Goal: Find specific page/section: Find specific page/section

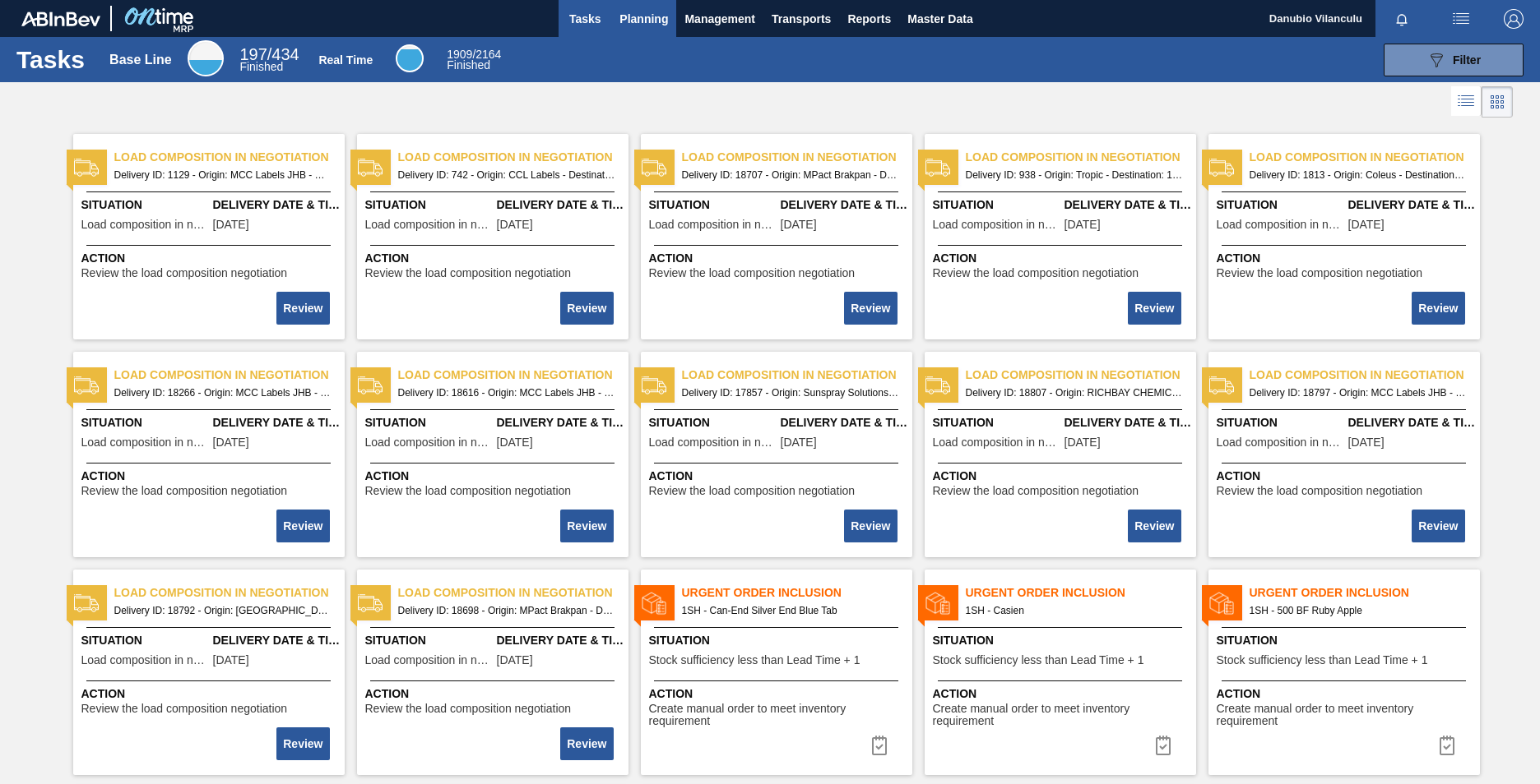
click at [639, 25] on span "Planning" at bounding box center [644, 19] width 49 height 20
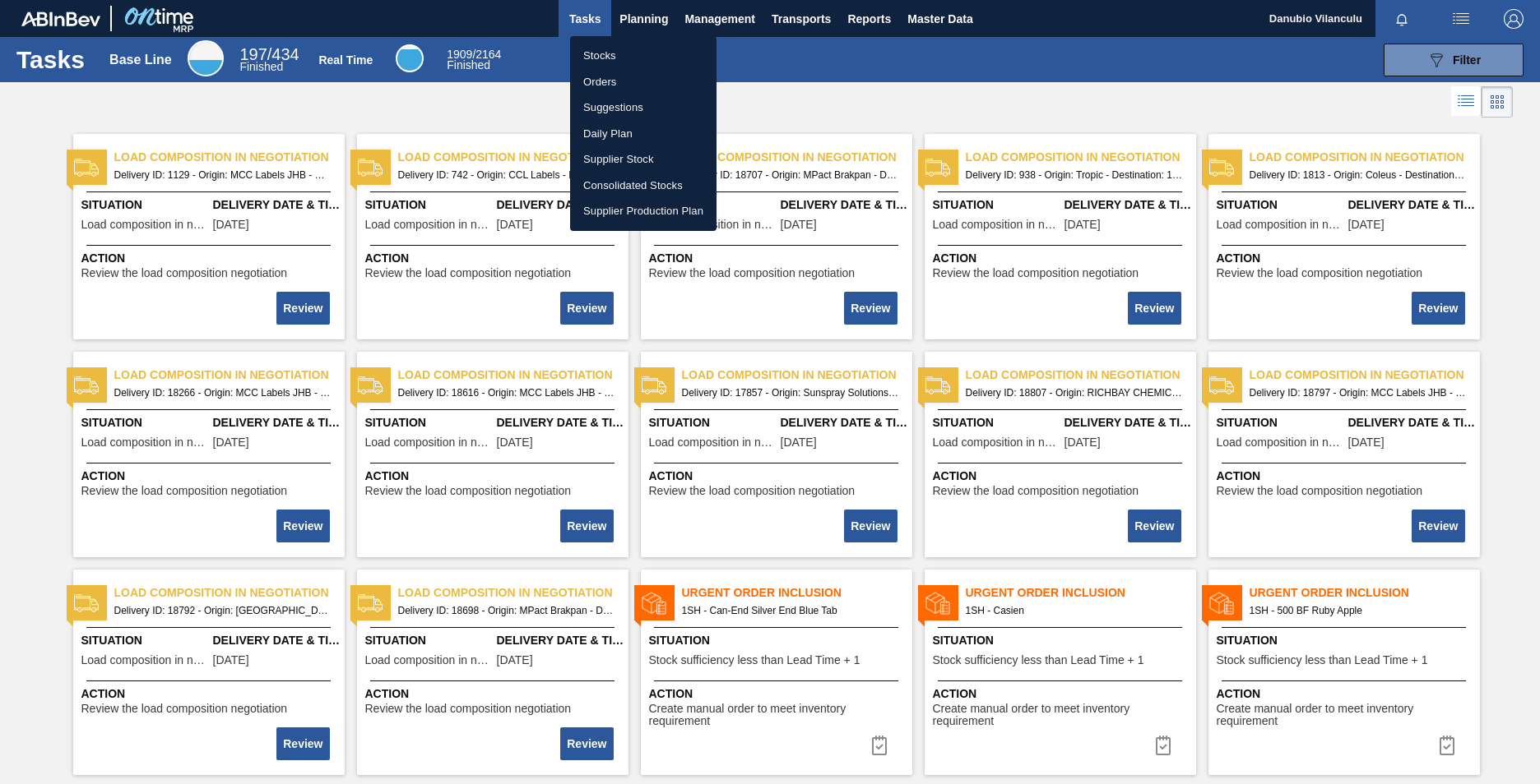
click at [614, 47] on li "Stocks" at bounding box center [644, 56] width 147 height 27
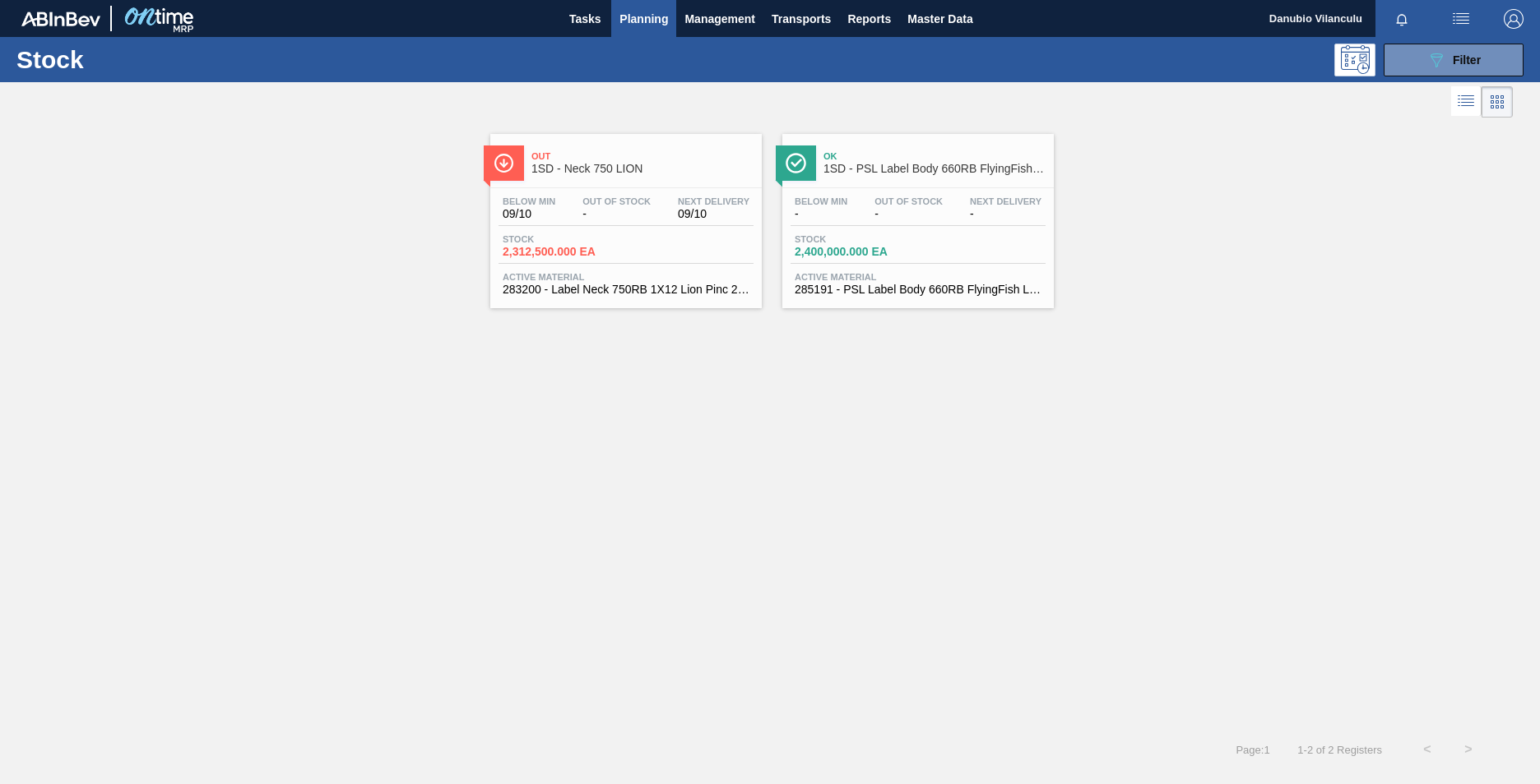
click at [1012, 328] on div "Out 1SD - Neck 750 LION Below Min 09/10 Out Of Stock - Next Delivery 09/10 Stoc…" at bounding box center [770, 425] width 1540 height 608
click at [1012, 58] on span "Filter" at bounding box center [1467, 59] width 28 height 13
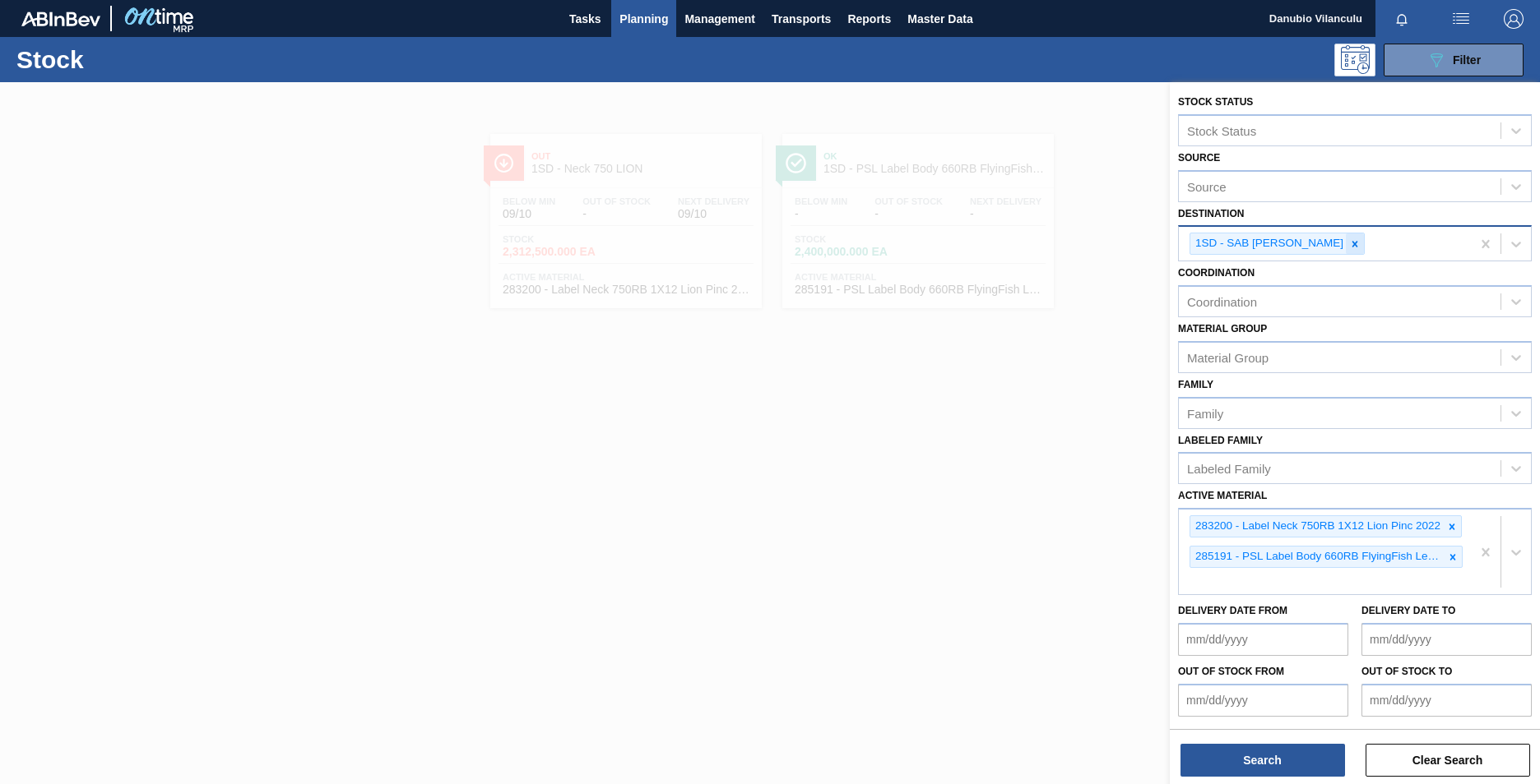
click at [1012, 245] on icon at bounding box center [1355, 245] width 12 height 12
click at [1012, 245] on div "1SD - SAB [PERSON_NAME]" at bounding box center [1325, 244] width 292 height 34
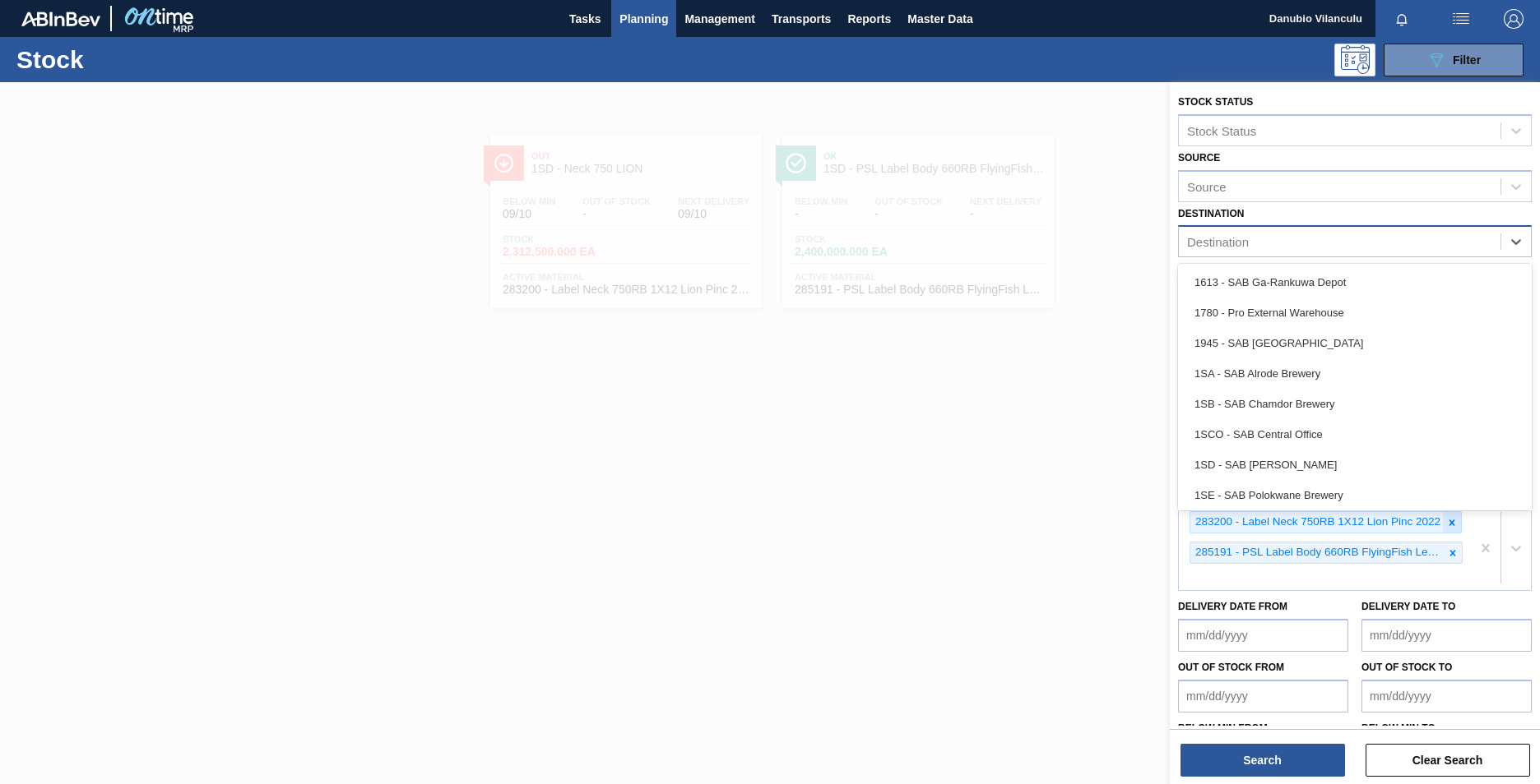
click at [1012, 488] on icon at bounding box center [1452, 523] width 12 height 12
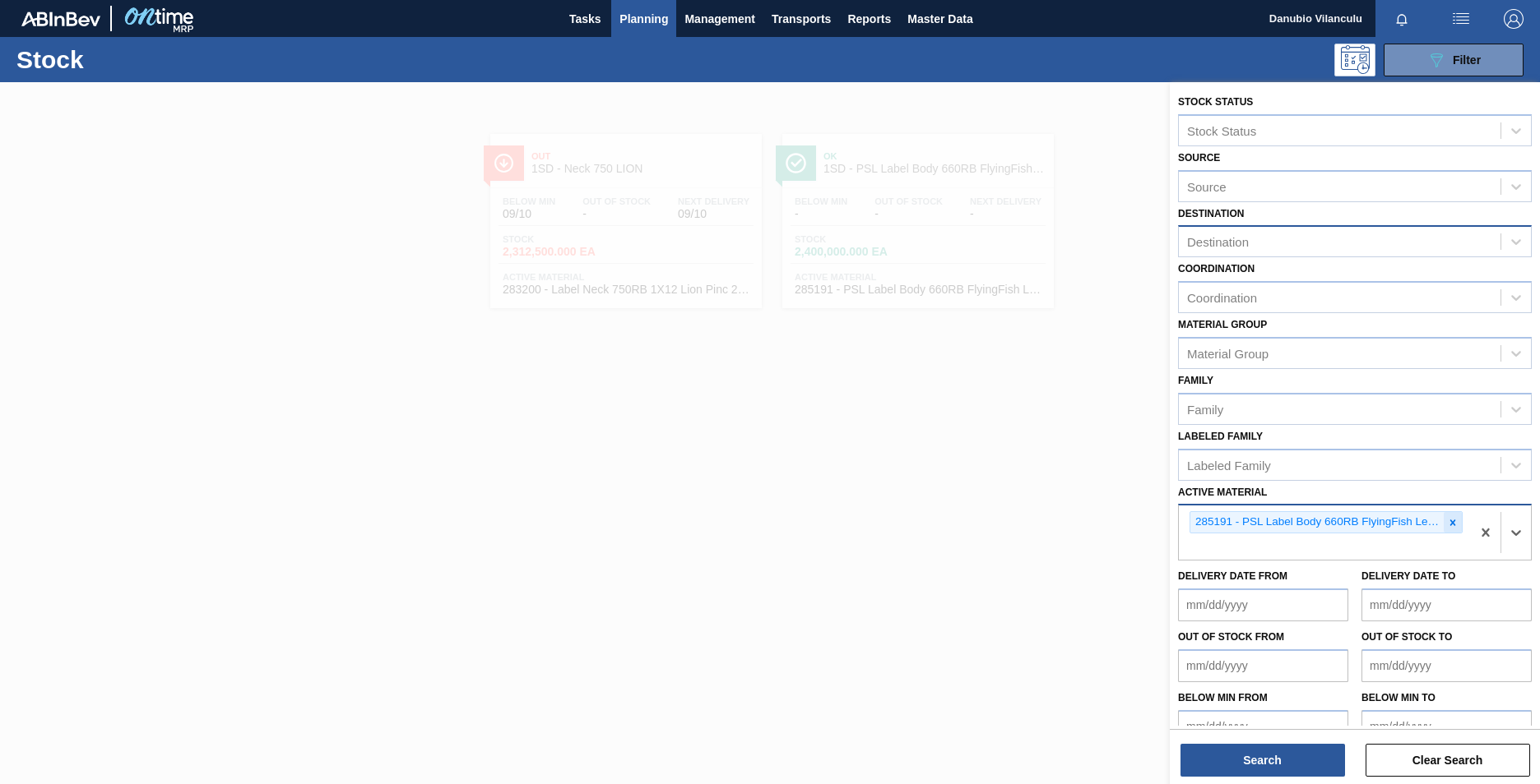
click at [1012, 488] on icon at bounding box center [1453, 523] width 12 height 12
click at [1012, 488] on div "285191 - PSL Label Body 660RB FlyingFish Lemon PU" at bounding box center [1325, 532] width 292 height 55
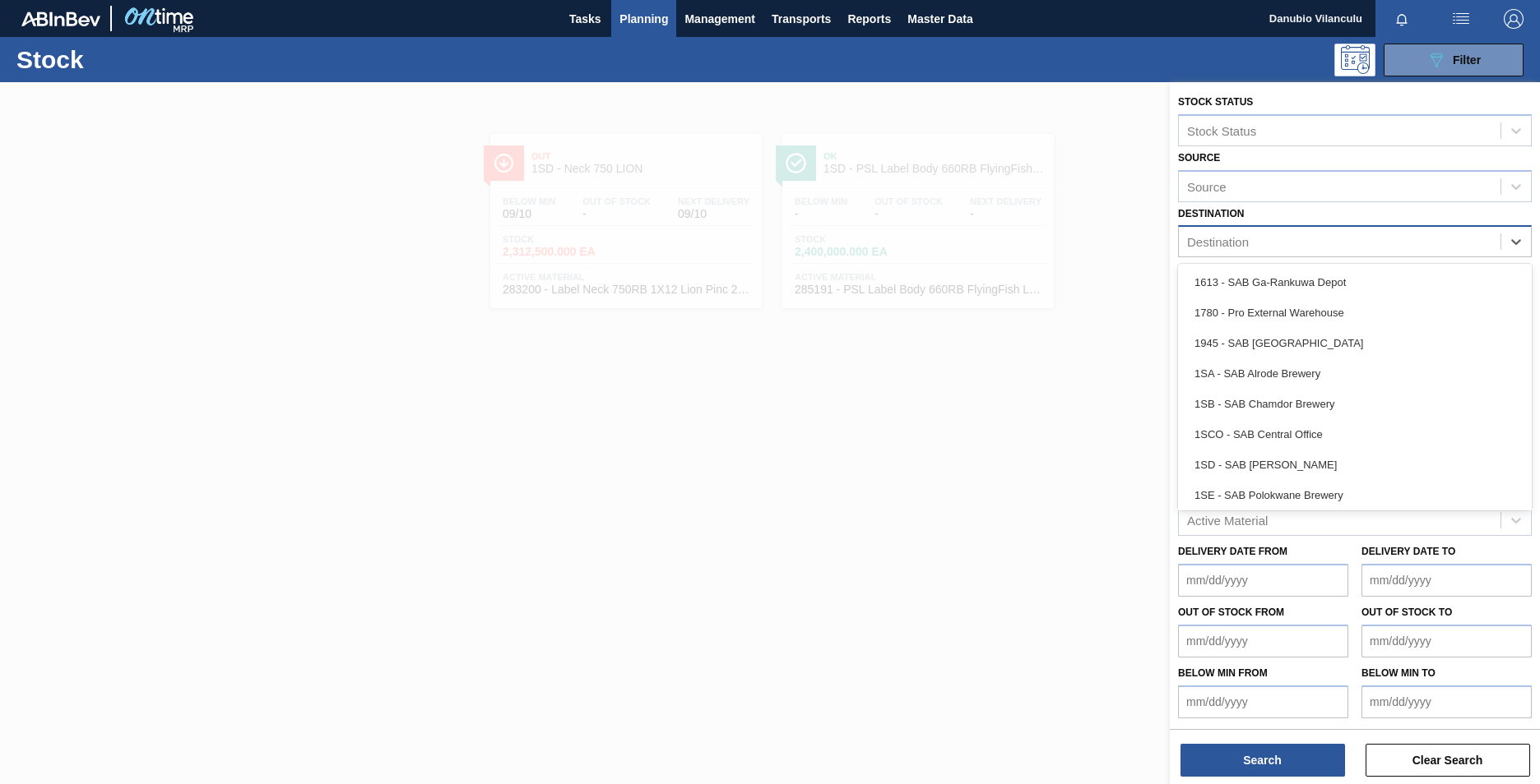
click at [1012, 245] on div "Destination" at bounding box center [1340, 242] width 321 height 24
click at [1012, 404] on div "1SB - SAB Chamdor Brewery" at bounding box center [1355, 403] width 354 height 31
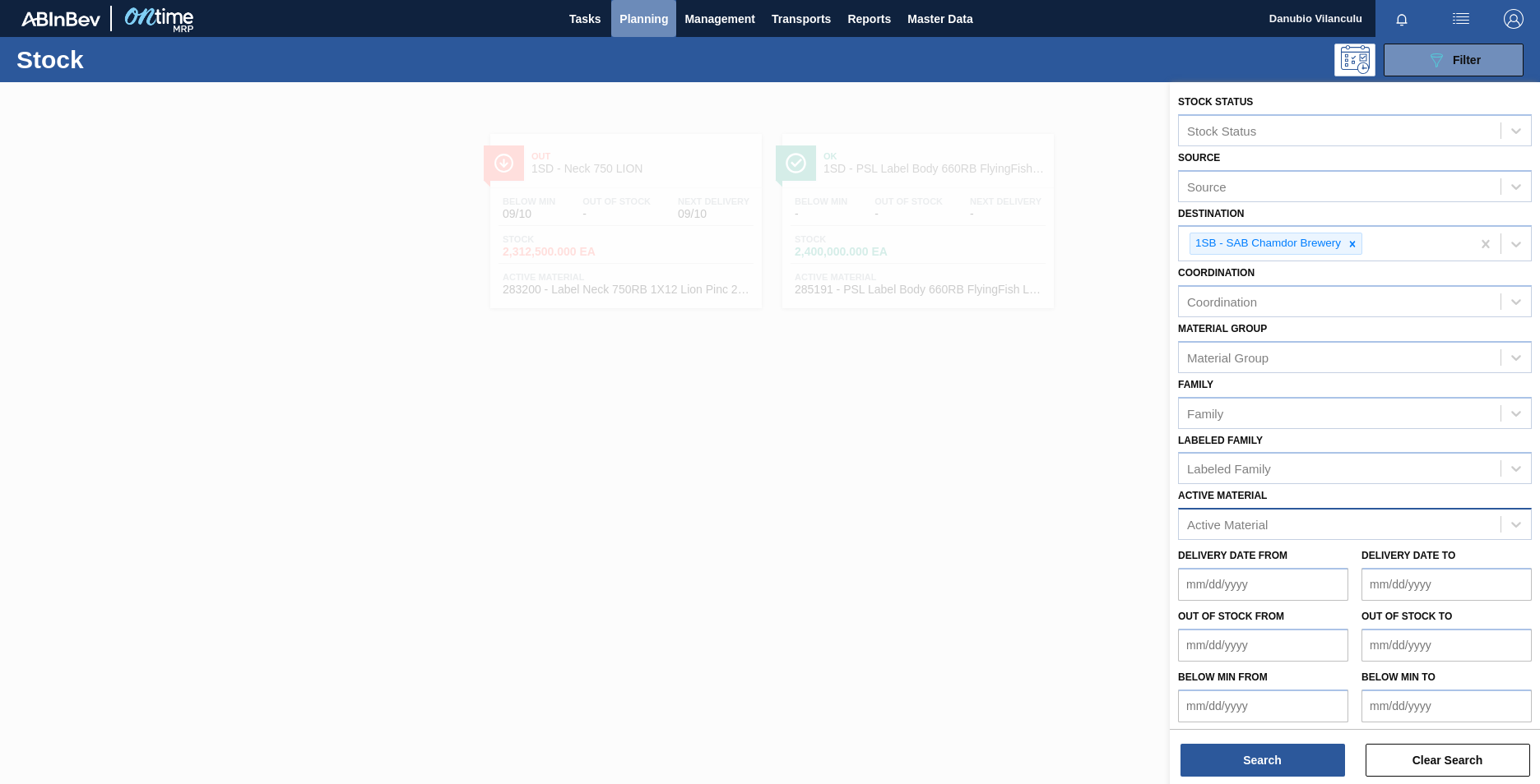
click at [647, 16] on span "Planning" at bounding box center [644, 19] width 49 height 20
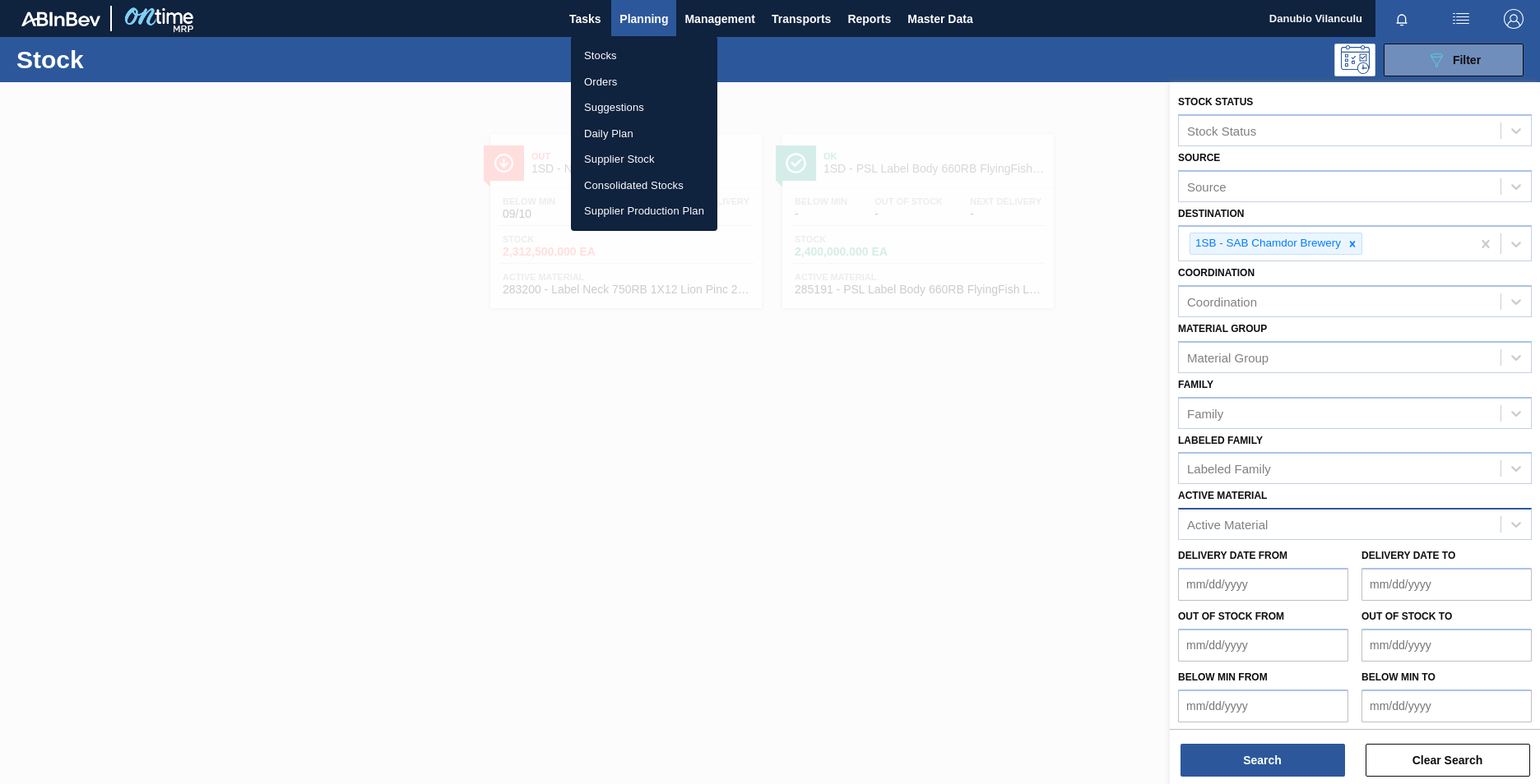
click at [956, 26] on div at bounding box center [770, 392] width 1540 height 784
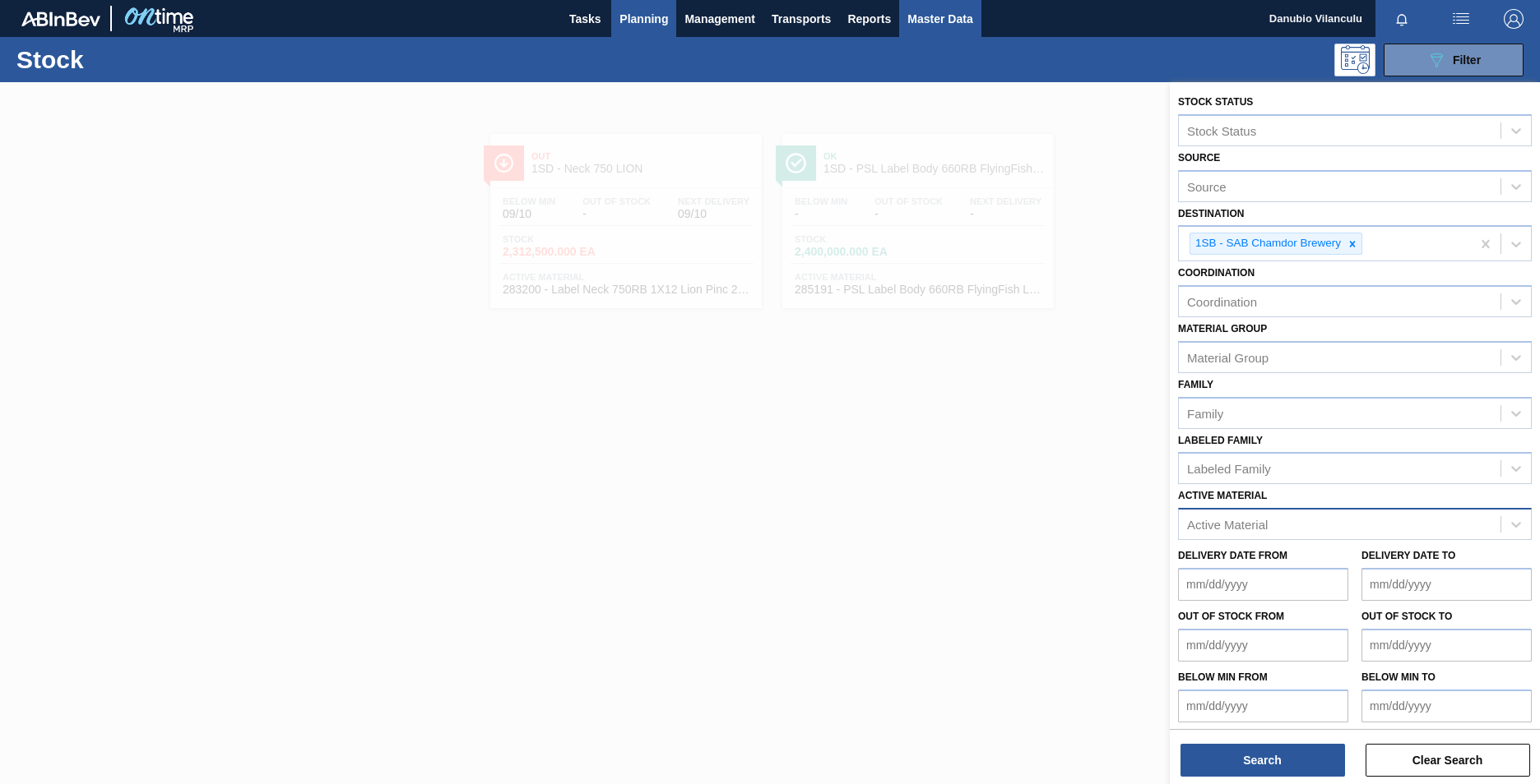
click at [957, 22] on span "Master Data" at bounding box center [940, 19] width 65 height 20
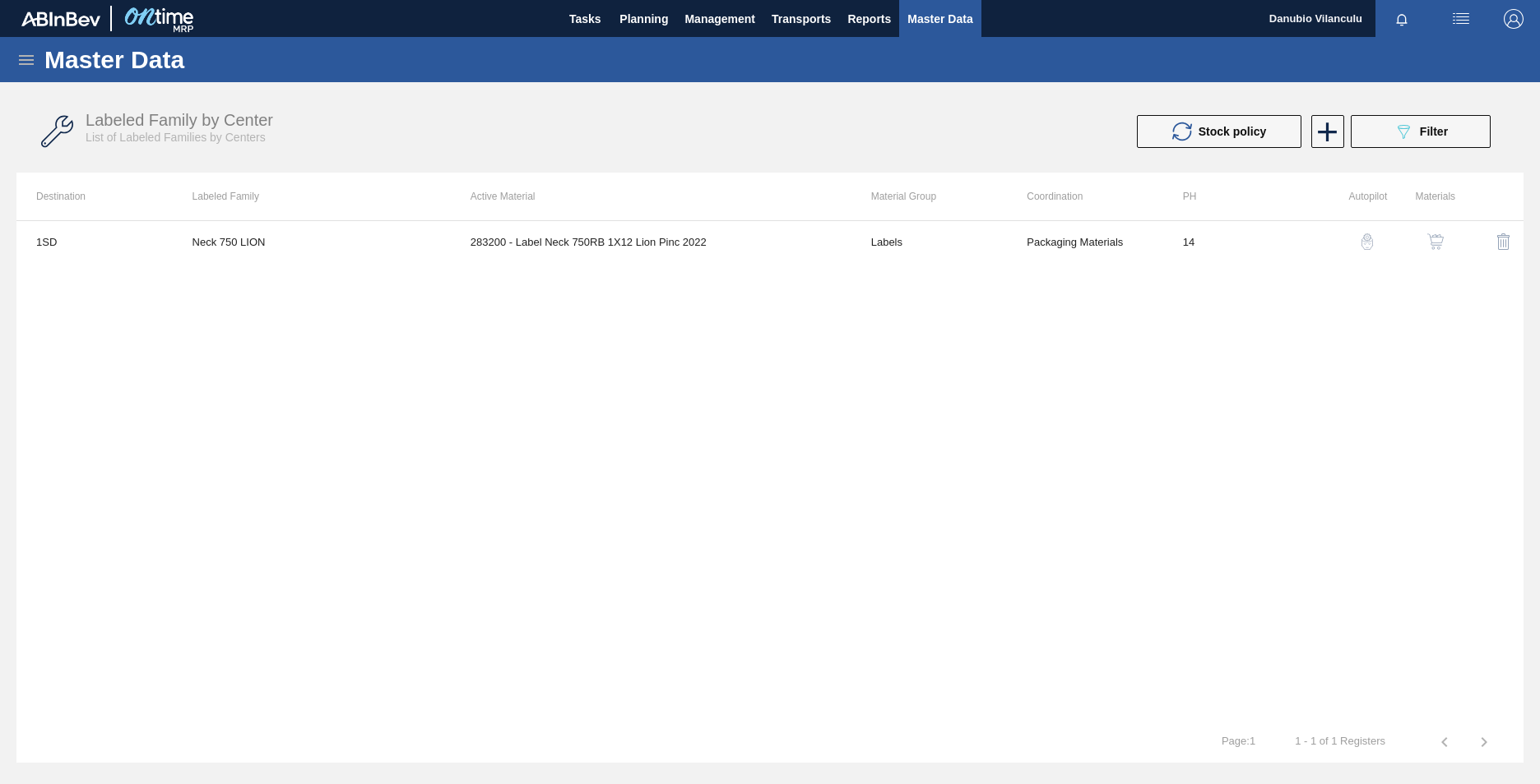
click at [27, 57] on icon at bounding box center [27, 60] width 20 height 20
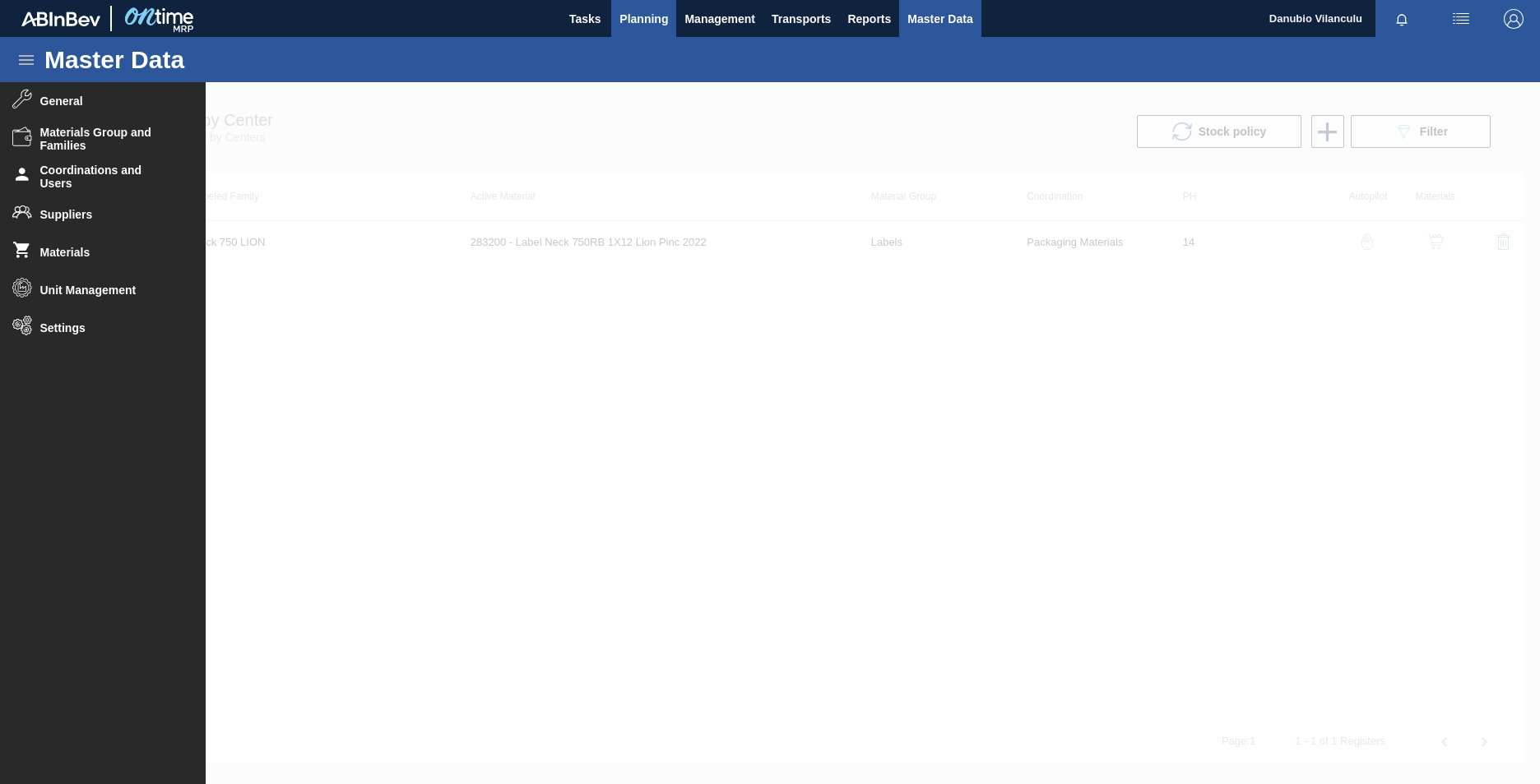
click at [658, 22] on span "Planning" at bounding box center [644, 19] width 49 height 20
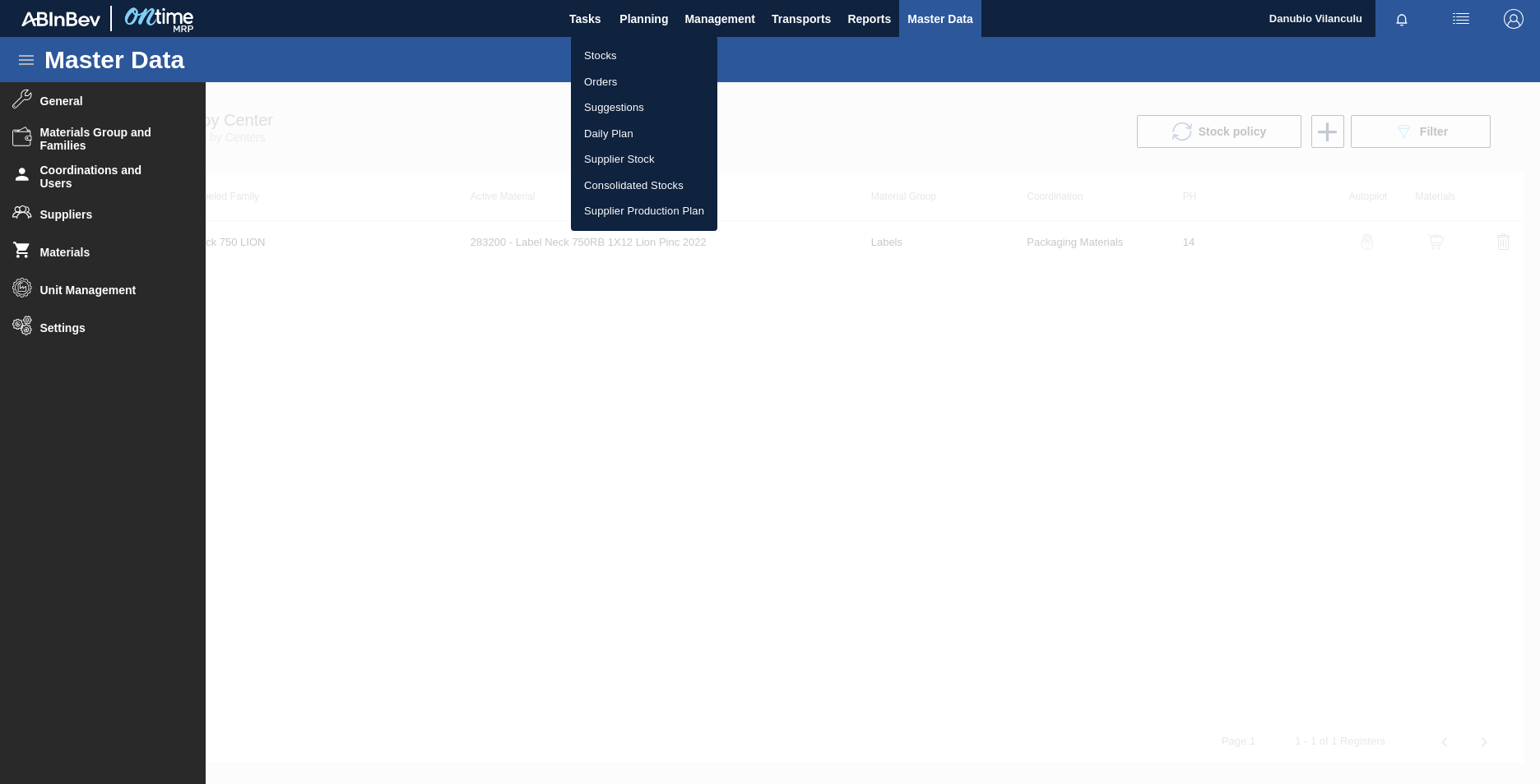
click at [58, 258] on div at bounding box center [770, 392] width 1540 height 784
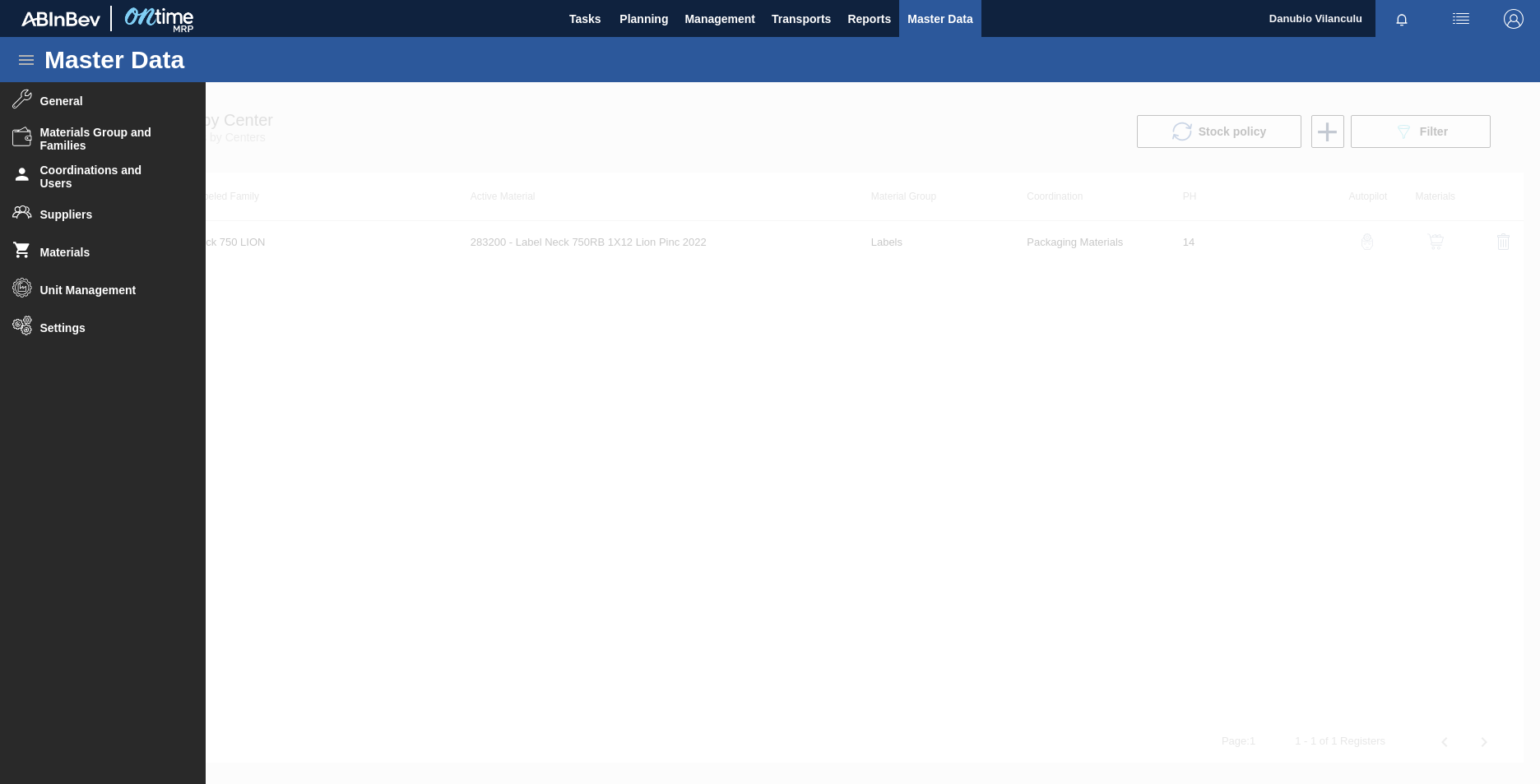
click at [58, 250] on span "Materials" at bounding box center [108, 252] width 136 height 13
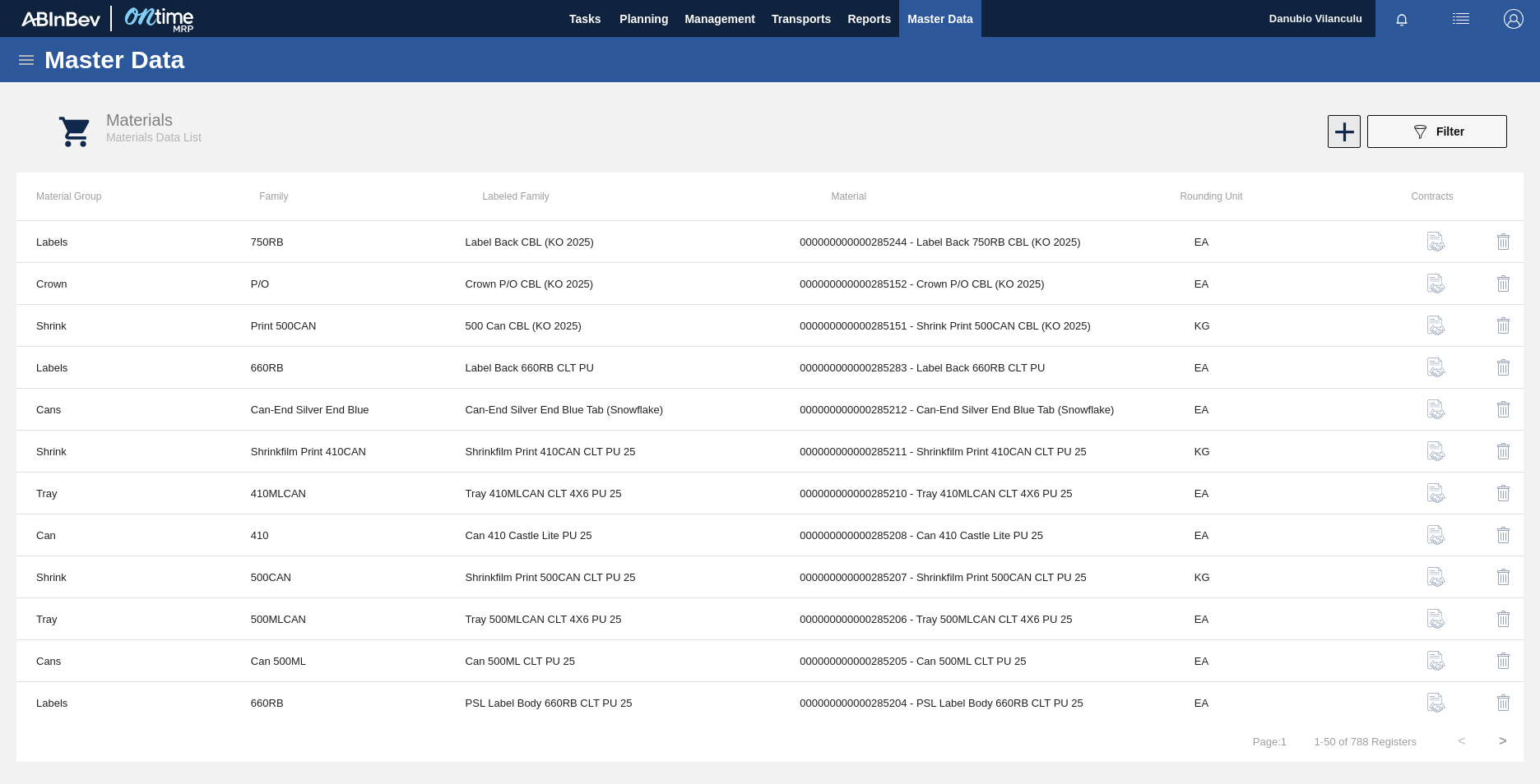
click at [1012, 143] on icon at bounding box center [1345, 132] width 32 height 32
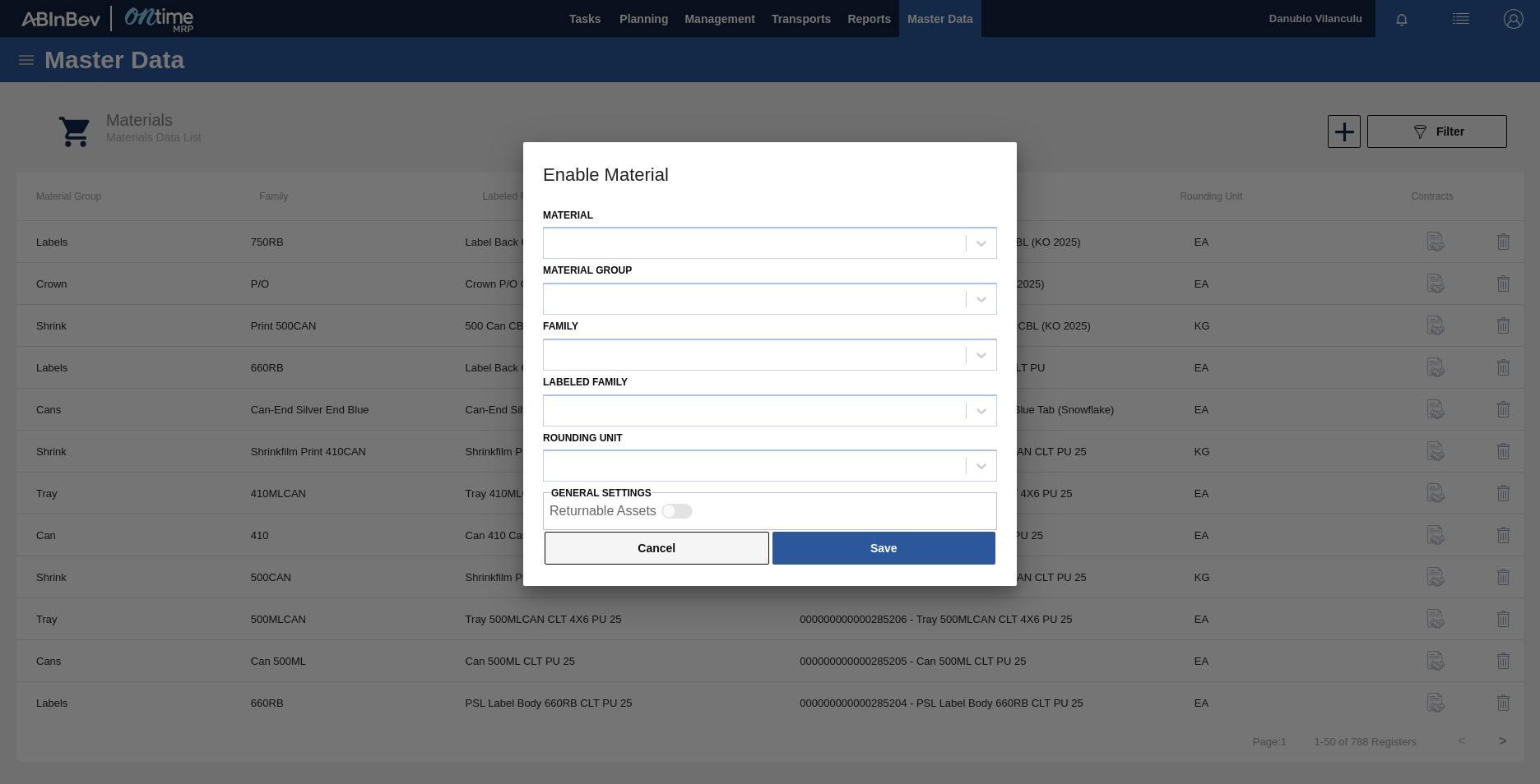
click at [741, 488] on button "Cancel" at bounding box center [656, 548] width 224 height 33
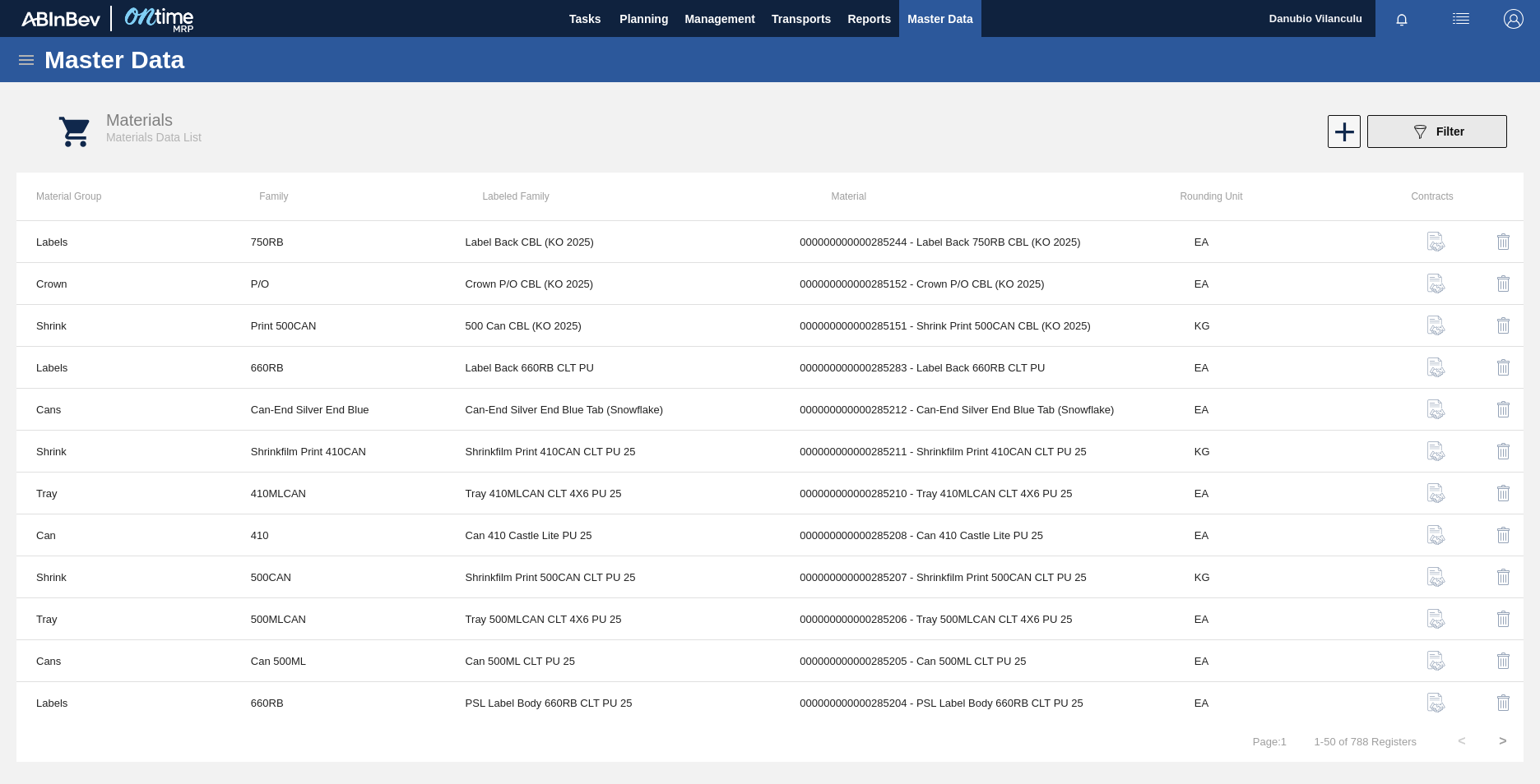
click at [1012, 143] on button "089F7B8B-B2A5-4AFE-B5C0-19BA573D28AC Filter" at bounding box center [1437, 131] width 140 height 33
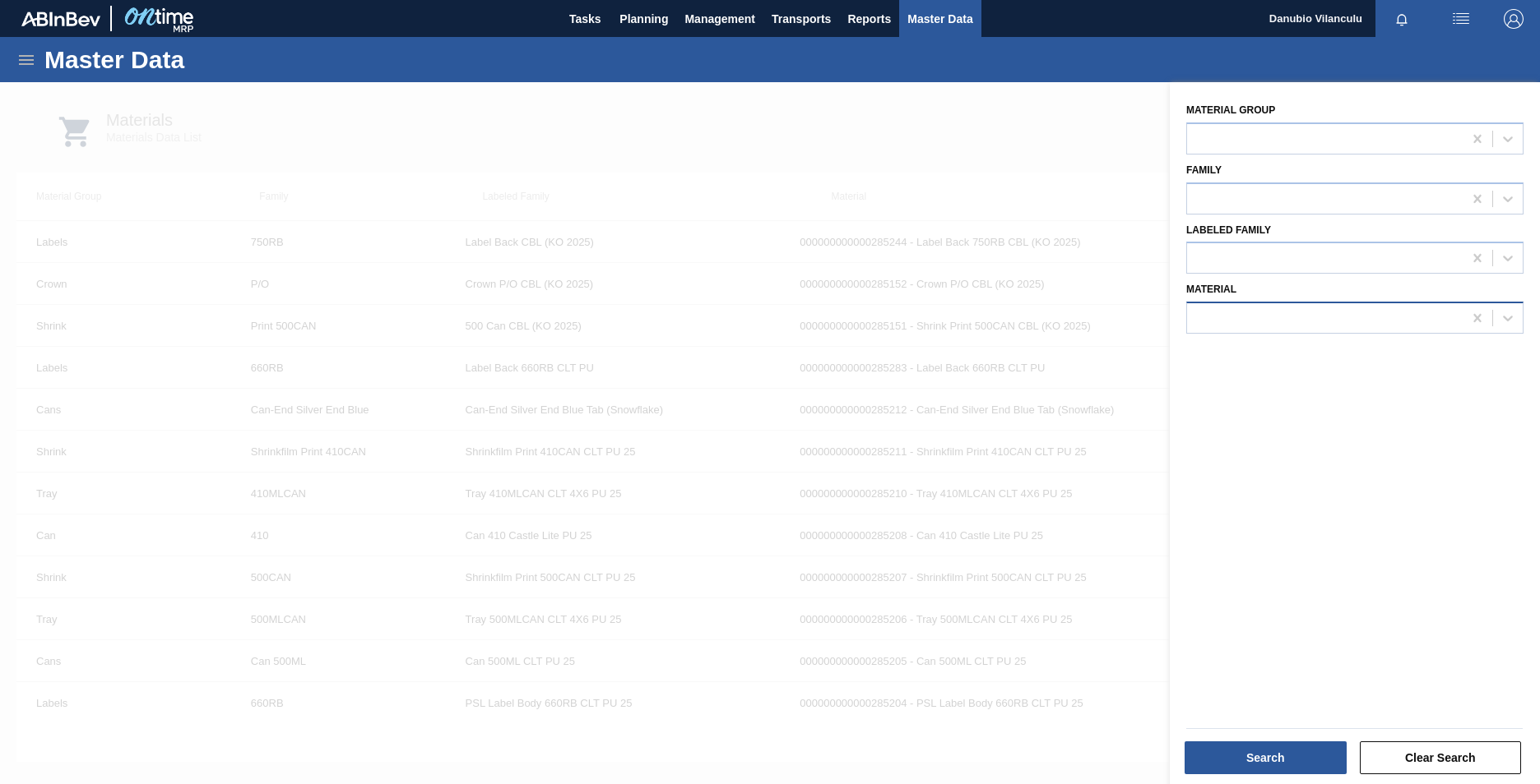
click at [1012, 311] on div at bounding box center [1325, 318] width 276 height 24
